Goal: Information Seeking & Learning: Find specific fact

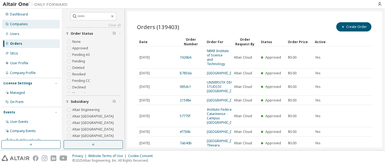
click at [28, 20] on div "Companies" at bounding box center [31, 24] width 58 height 9
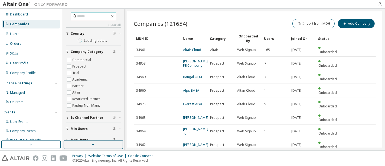
click at [83, 14] on input "text" at bounding box center [93, 16] width 32 height 5
paste input "**********"
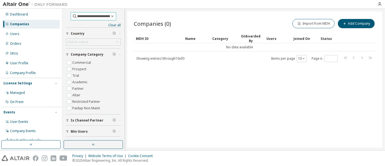
click at [87, 17] on input "**********" at bounding box center [93, 16] width 32 height 5
type input "****"
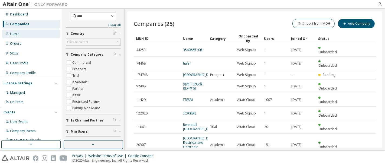
click at [25, 32] on div "Users" at bounding box center [31, 33] width 58 height 9
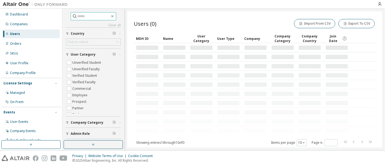
paste input "**********"
click at [88, 16] on input "**********" at bounding box center [93, 16] width 32 height 5
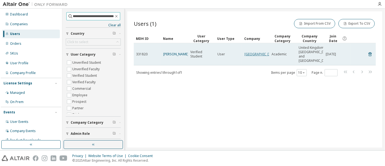
type input "**********"
click at [256, 54] on link "University of Strathclyde" at bounding box center [260, 54] width 32 height 5
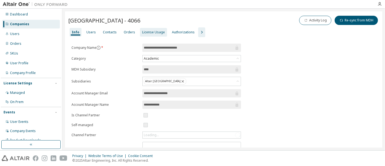
click at [149, 32] on div "License Usage" at bounding box center [153, 32] width 23 height 4
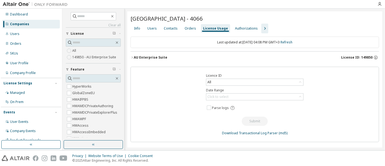
click at [133, 57] on icon "button" at bounding box center [131, 57] width 3 height 3
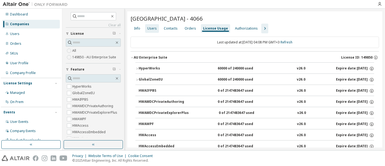
click at [148, 29] on div "Users" at bounding box center [151, 28] width 9 height 4
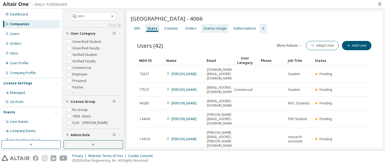
click at [215, 26] on div "License Usage" at bounding box center [214, 28] width 23 height 4
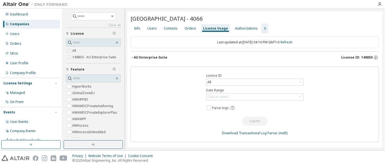
click at [132, 60] on button "AU Enterprise Suite License ID: 149850" at bounding box center [254, 57] width 248 height 12
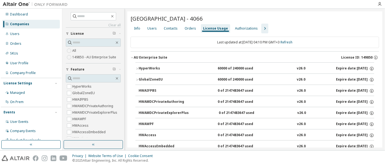
click at [132, 60] on button "AU Enterprise Suite License ID: 149850" at bounding box center [254, 57] width 248 height 12
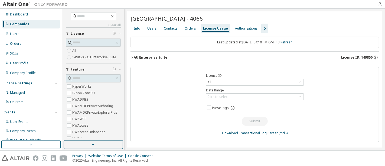
click at [261, 29] on icon "button" at bounding box center [264, 28] width 6 height 6
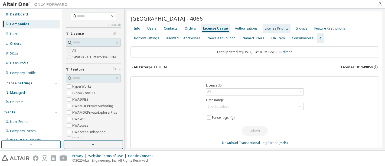
click at [271, 29] on div "License Priority" at bounding box center [277, 28] width 24 height 4
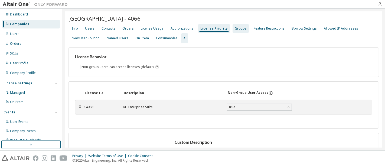
click at [235, 29] on div "Groups" at bounding box center [241, 28] width 12 height 4
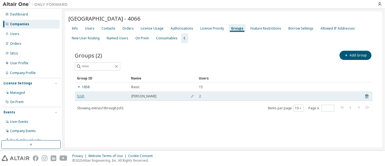
click at [79, 97] on link "5241" at bounding box center [81, 96] width 8 height 4
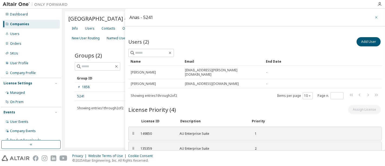
click at [374, 17] on icon "button" at bounding box center [376, 17] width 4 height 4
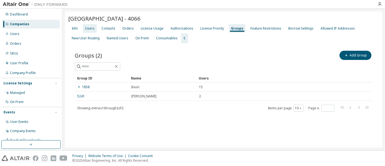
click at [91, 30] on div "Users" at bounding box center [89, 28] width 9 height 4
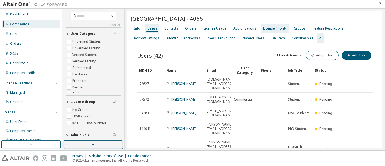
click at [261, 24] on div "License Priority" at bounding box center [275, 28] width 28 height 9
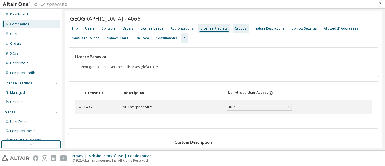
click at [235, 29] on div "Groups" at bounding box center [241, 28] width 12 height 4
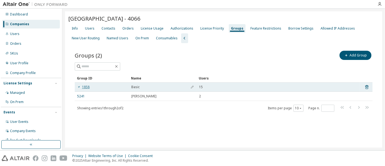
click at [86, 86] on link "1858" at bounding box center [83, 87] width 12 height 4
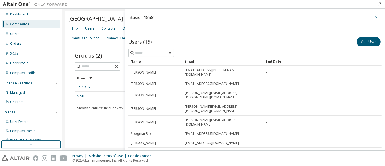
click at [372, 18] on button "button" at bounding box center [376, 17] width 9 height 9
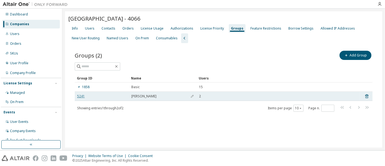
click at [81, 95] on link "5241" at bounding box center [81, 96] width 8 height 4
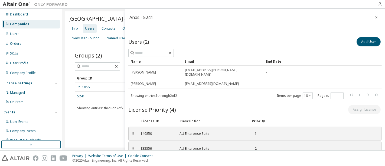
click at [89, 28] on div "Users" at bounding box center [89, 28] width 9 height 4
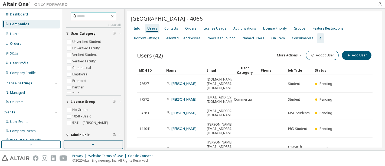
click at [90, 16] on input "text" at bounding box center [93, 16] width 32 height 5
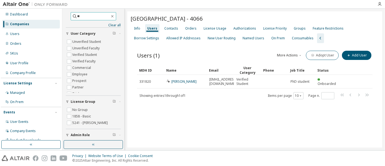
type input "*"
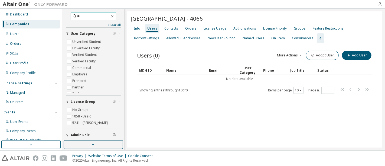
type input "*"
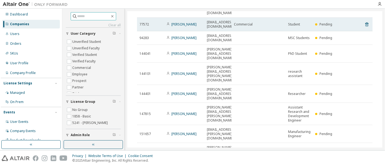
scroll to position [76, 0]
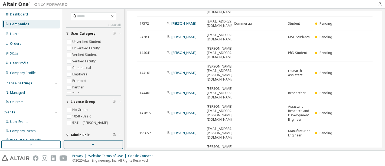
type input "*"
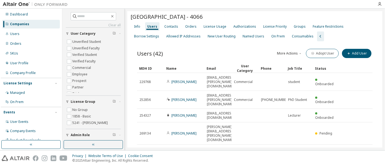
scroll to position [2, 0]
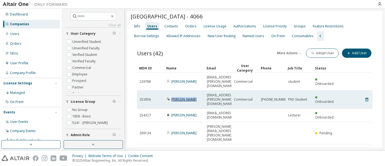
drag, startPoint x: 195, startPoint y: 90, endPoint x: 171, endPoint y: 89, distance: 23.8
click at [171, 97] on div "Jonatan Marin" at bounding box center [183, 99] width 35 height 4
copy link "Jonatan Marin"
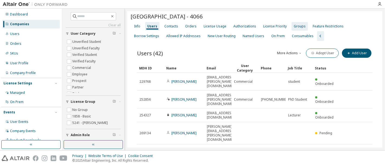
click at [296, 24] on div "Groups" at bounding box center [300, 26] width 12 height 4
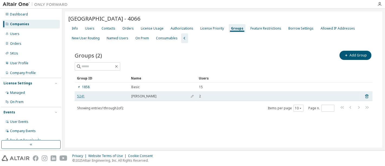
click at [78, 97] on link "5241" at bounding box center [81, 96] width 8 height 4
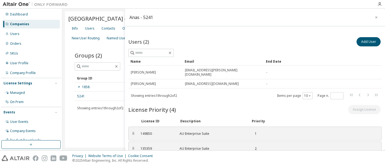
click at [100, 119] on div "Groups (2) Add Group Clear Load Save Save As Field Operator Value Select filter…" at bounding box center [223, 84] width 311 height 83
click at [88, 133] on div "University of Strathclyde - 4066 Clear Load Save Save As Field Operator Value S…" at bounding box center [223, 79] width 317 height 136
click at [374, 17] on icon "button" at bounding box center [376, 17] width 4 height 4
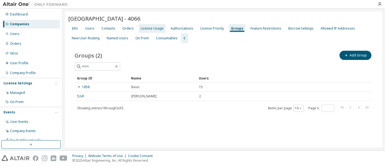
click at [142, 28] on div "License Usage" at bounding box center [152, 28] width 23 height 4
